Goal: Information Seeking & Learning: Compare options

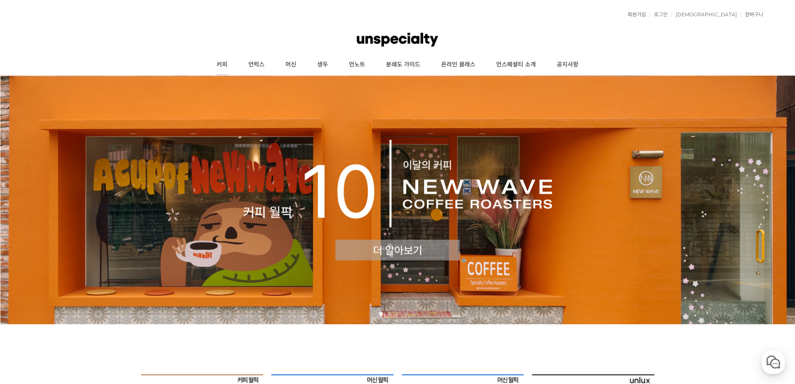
click at [221, 61] on link "커피" at bounding box center [222, 64] width 32 height 21
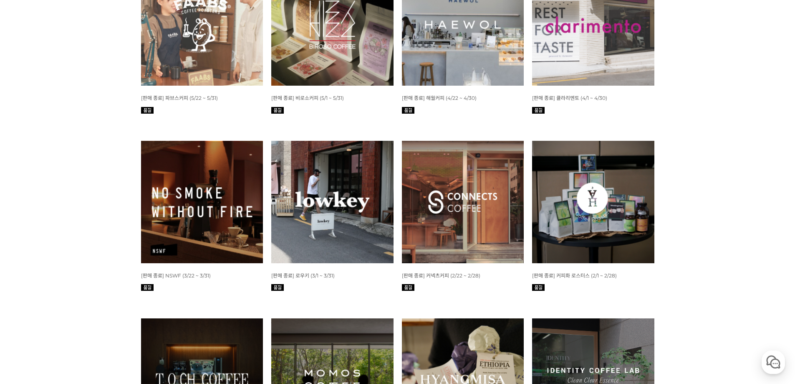
scroll to position [876, 0]
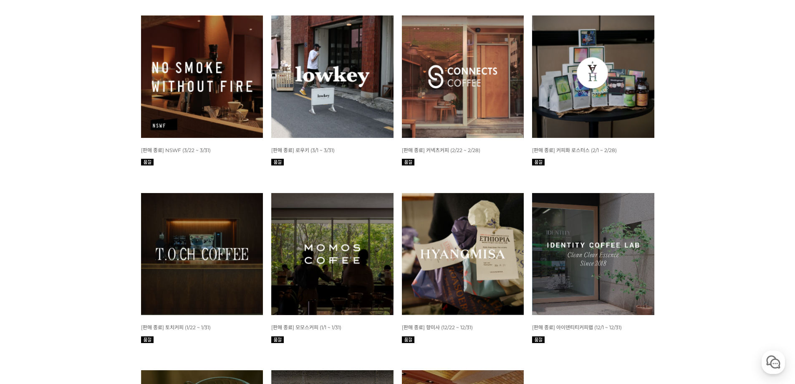
click at [328, 248] on img at bounding box center [332, 254] width 122 height 122
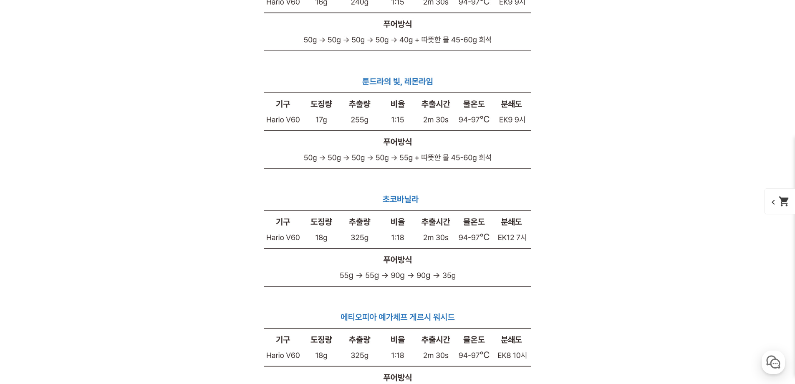
scroll to position [14927, 0]
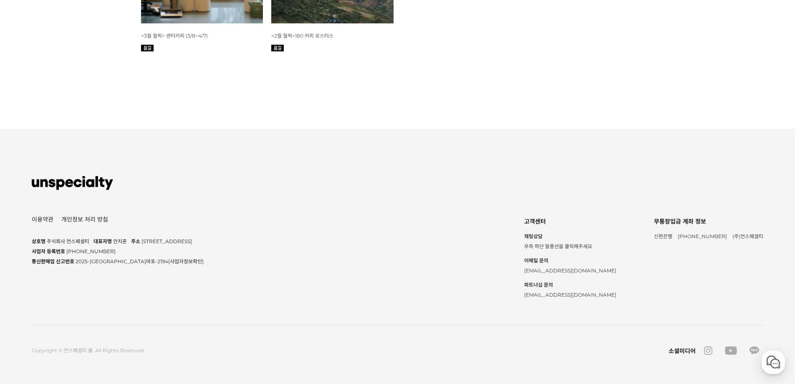
scroll to position [3440, 0]
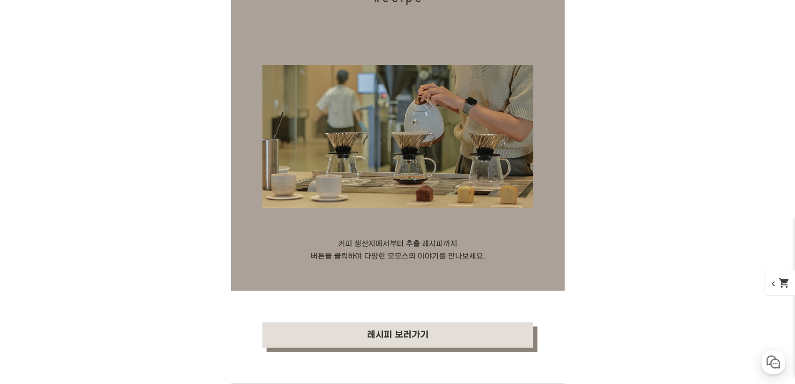
scroll to position [9788, 0]
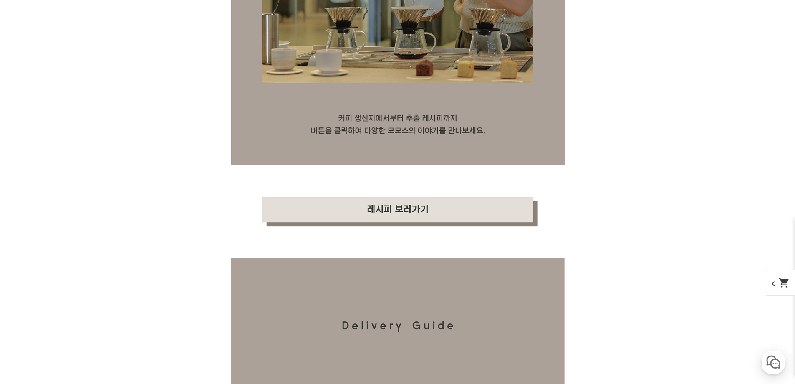
click at [400, 211] on img at bounding box center [398, 211] width 334 height 93
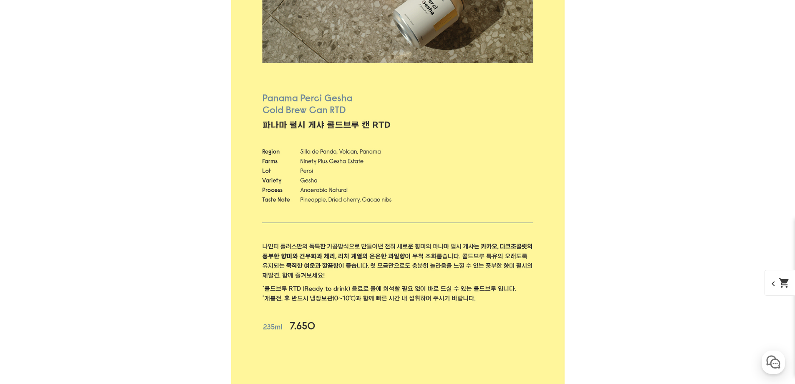
scroll to position [8244, 0]
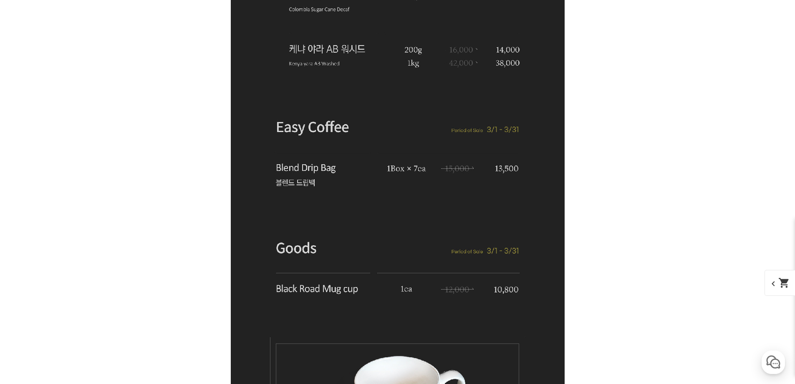
scroll to position [3715, 0]
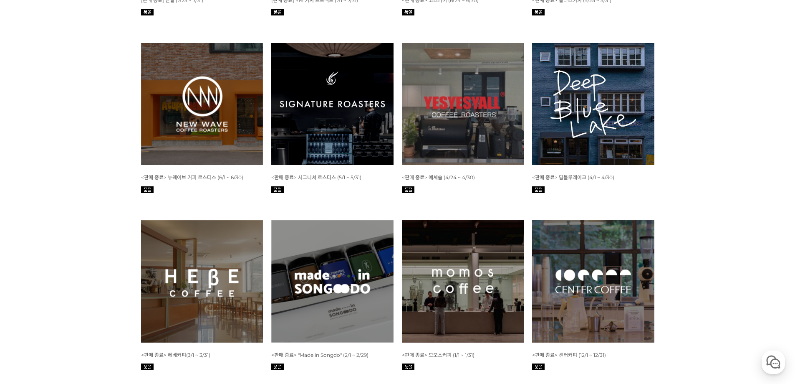
scroll to position [1693, 0]
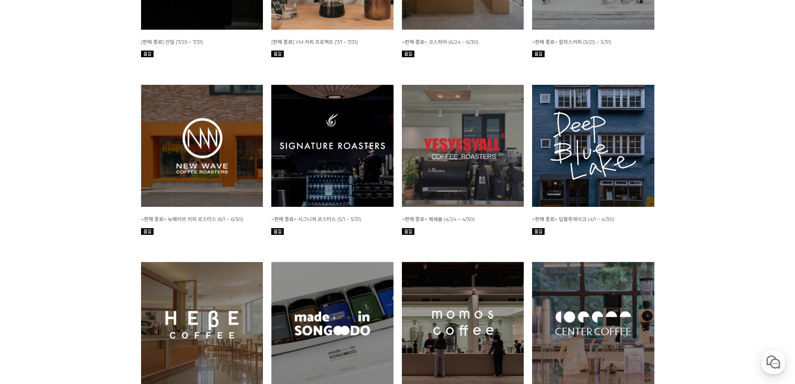
click at [439, 262] on img at bounding box center [463, 323] width 122 height 122
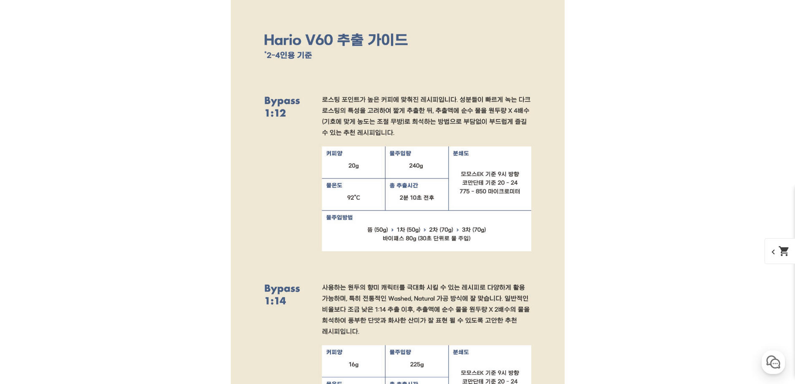
scroll to position [8984, 0]
